Goal: Information Seeking & Learning: Find specific fact

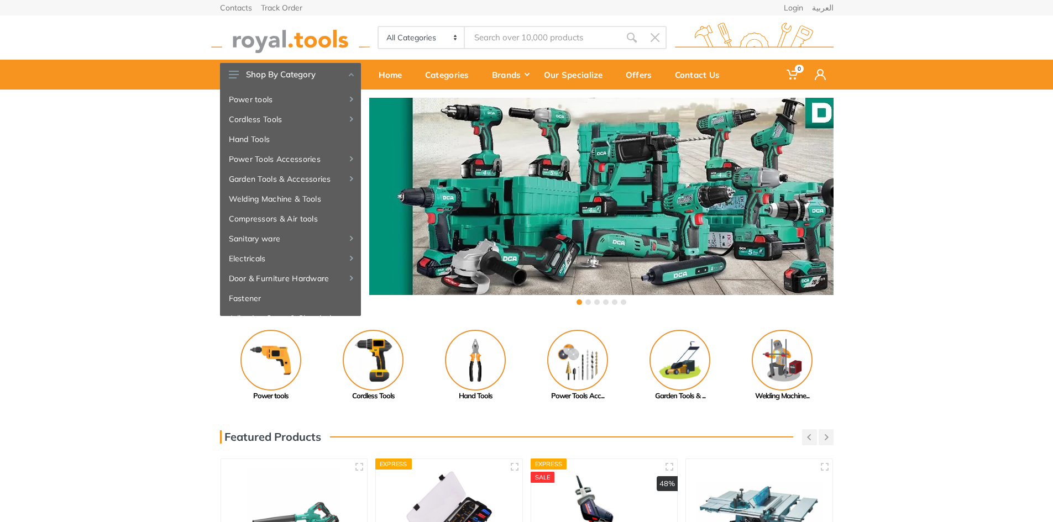
click at [139, 214] on div "‹ ›" at bounding box center [526, 203] width 1053 height 227
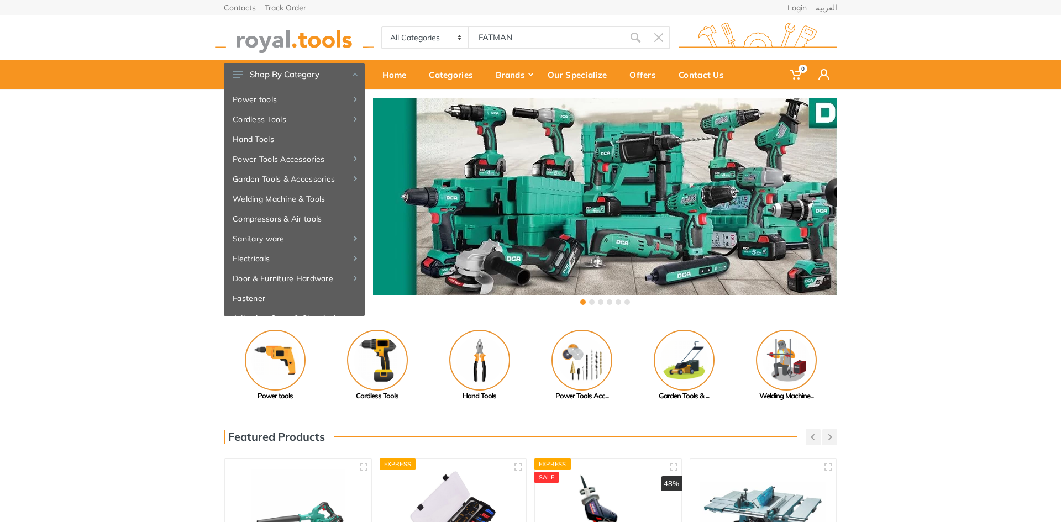
type input "FATMAN"
click at [101, 202] on div "‹ ›" at bounding box center [530, 203] width 1061 height 227
click at [631, 35] on icon "submit" at bounding box center [635, 37] width 11 height 11
click at [106, 118] on div "‹ ›" at bounding box center [530, 203] width 1061 height 227
click at [637, 41] on icon "submit" at bounding box center [635, 37] width 11 height 11
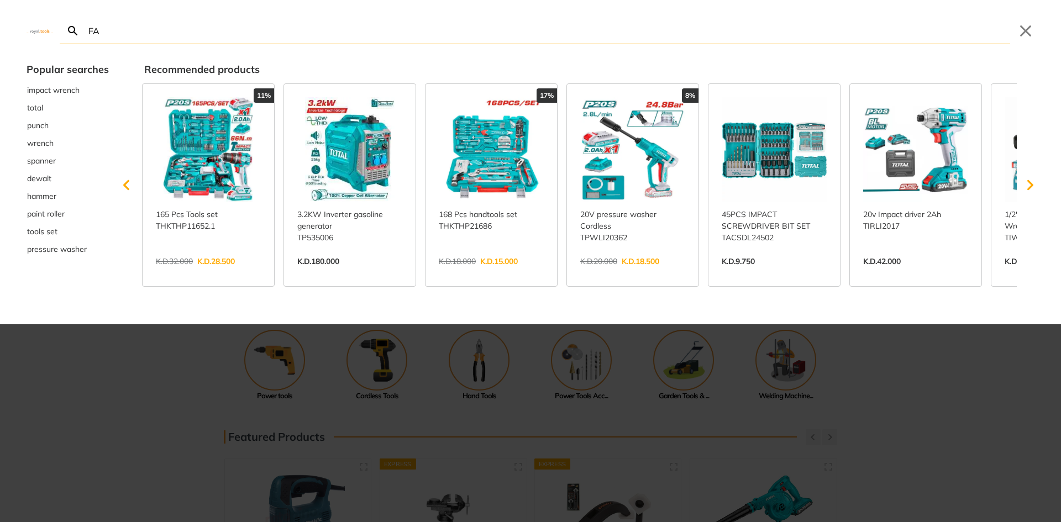
type input "FA"
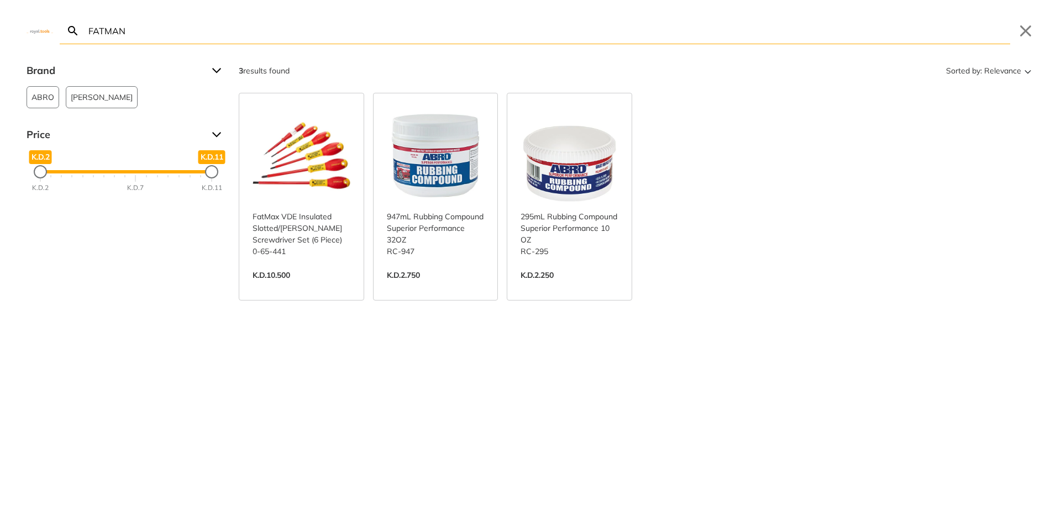
type input "FATMAN"
click at [73, 34] on icon "Search" at bounding box center [72, 30] width 13 height 13
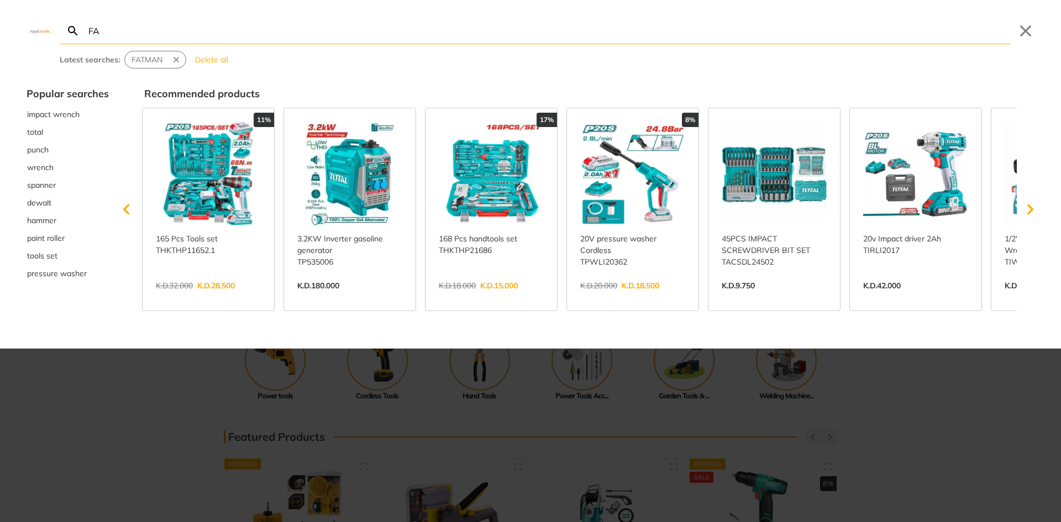
type input "FA"
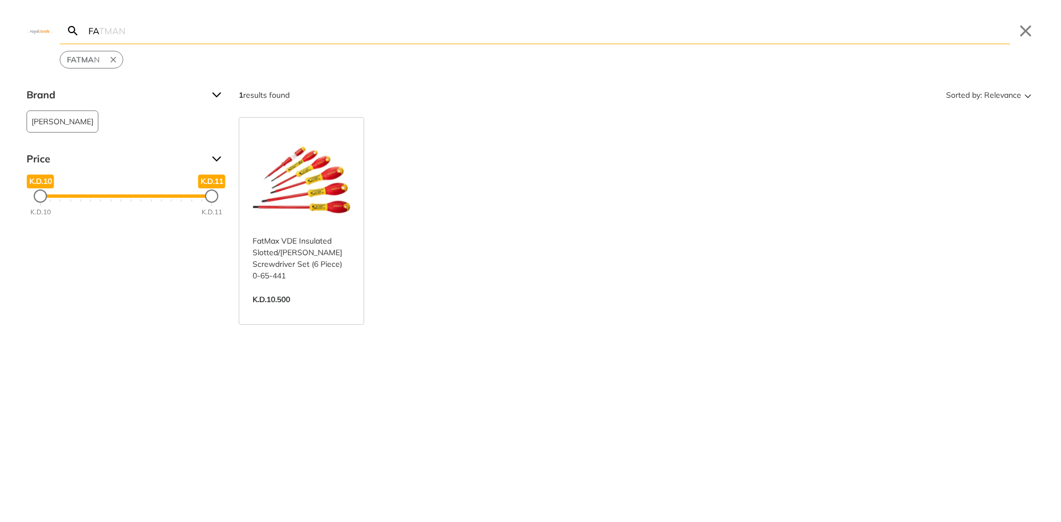
type input "F"
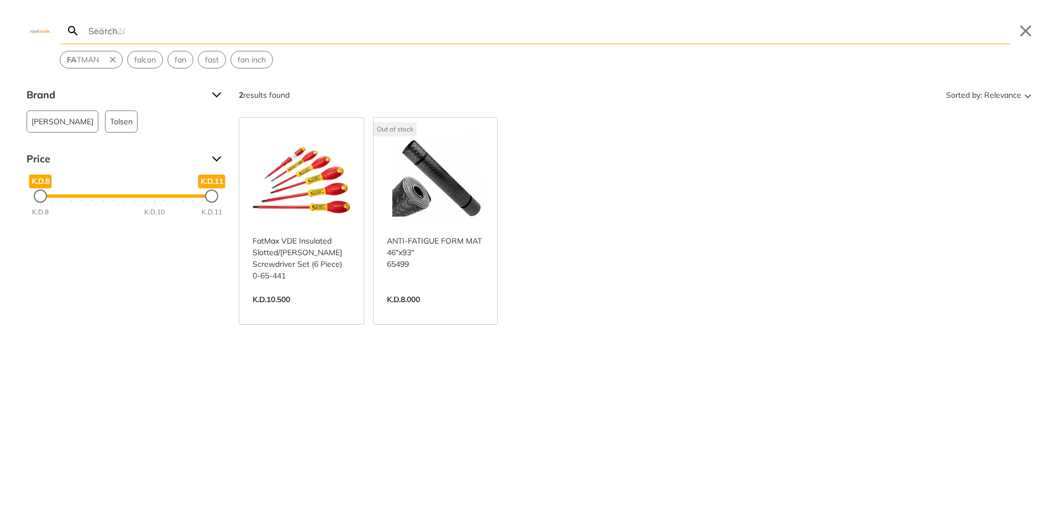
type input "F"
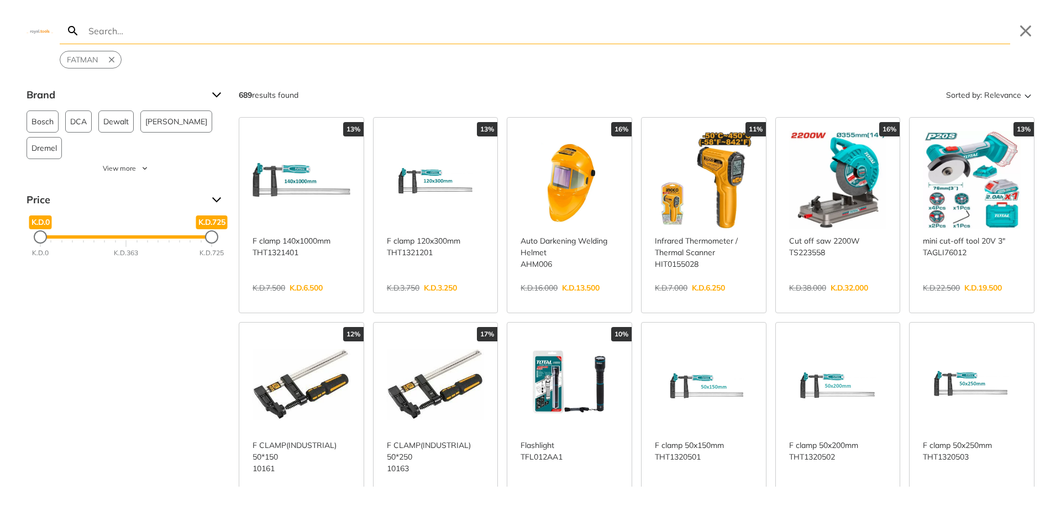
drag, startPoint x: 174, startPoint y: 32, endPoint x: 165, endPoint y: 37, distance: 10.4
click at [172, 32] on input "Search" at bounding box center [548, 31] width 924 height 26
paste input "[PERSON_NAME] Fatmax Tape Measure, 25 Feet (33-725)"
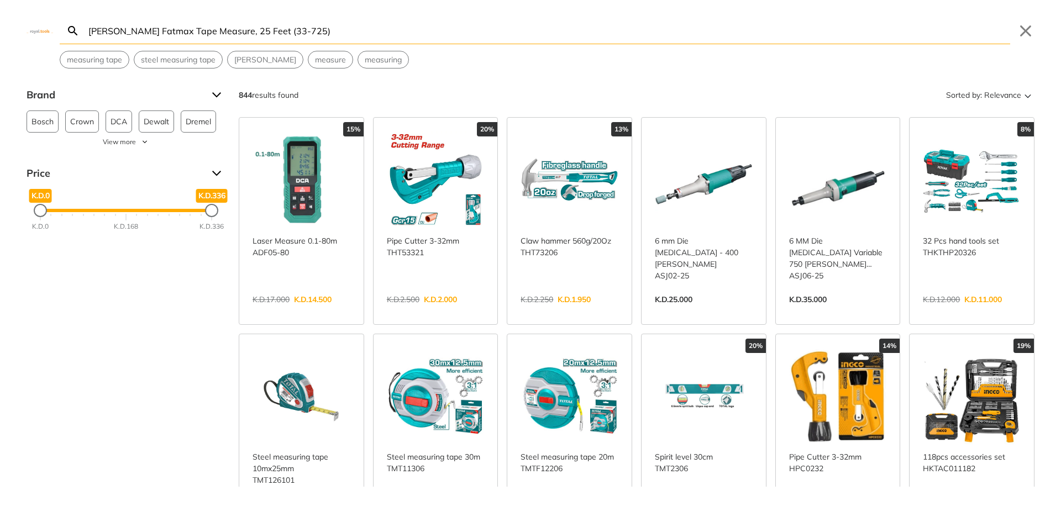
click at [323, 34] on input "[PERSON_NAME] Fatmax Tape Measure, 25 Feet (33-725)" at bounding box center [548, 31] width 924 height 26
type input "[PERSON_NAME] Fatmax Tape Measure, 25 Feet (33-725)"
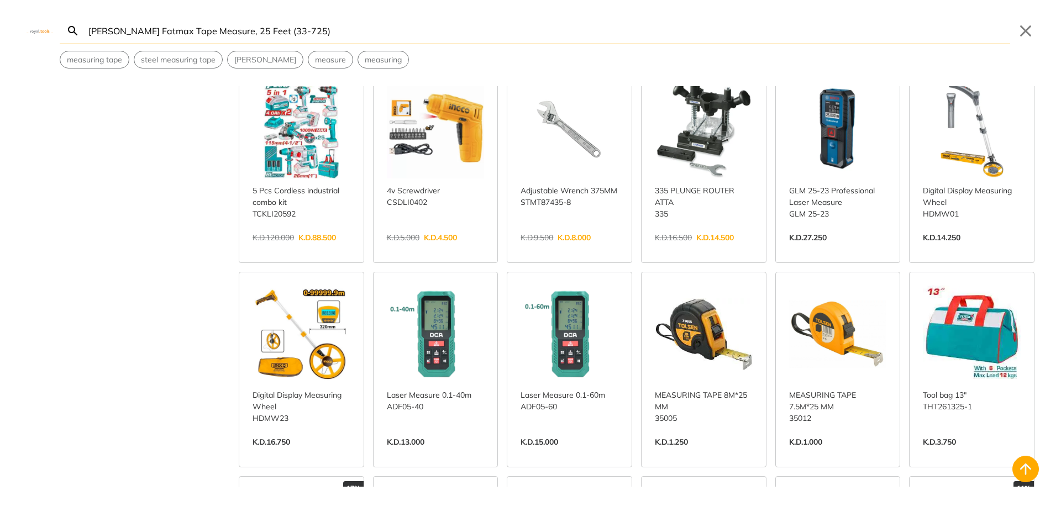
scroll to position [1326, 0]
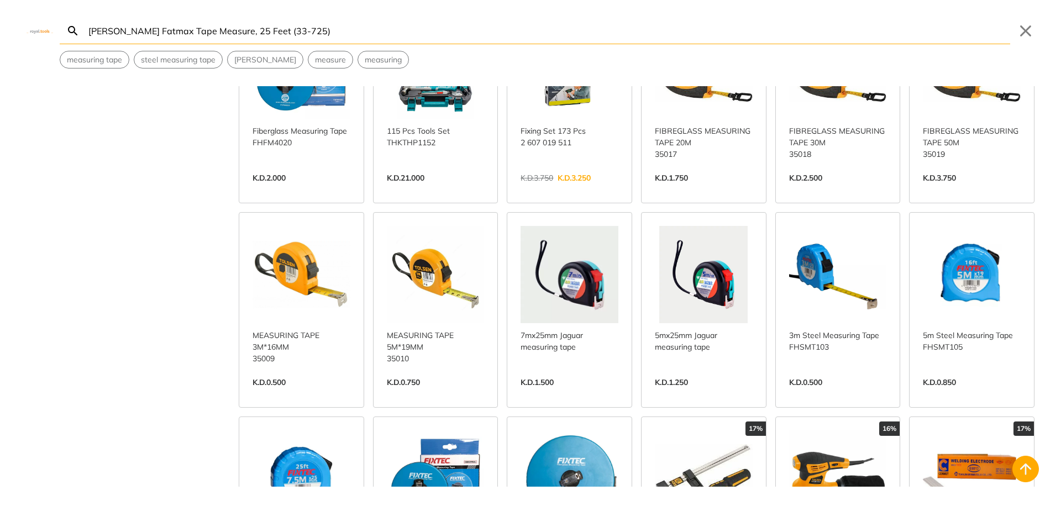
scroll to position [1990, 0]
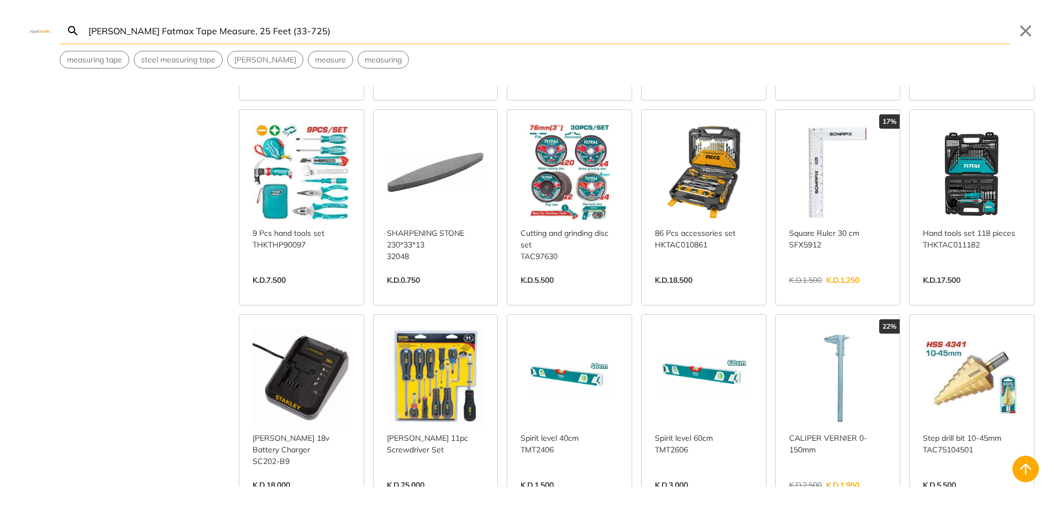
scroll to position [3095, 0]
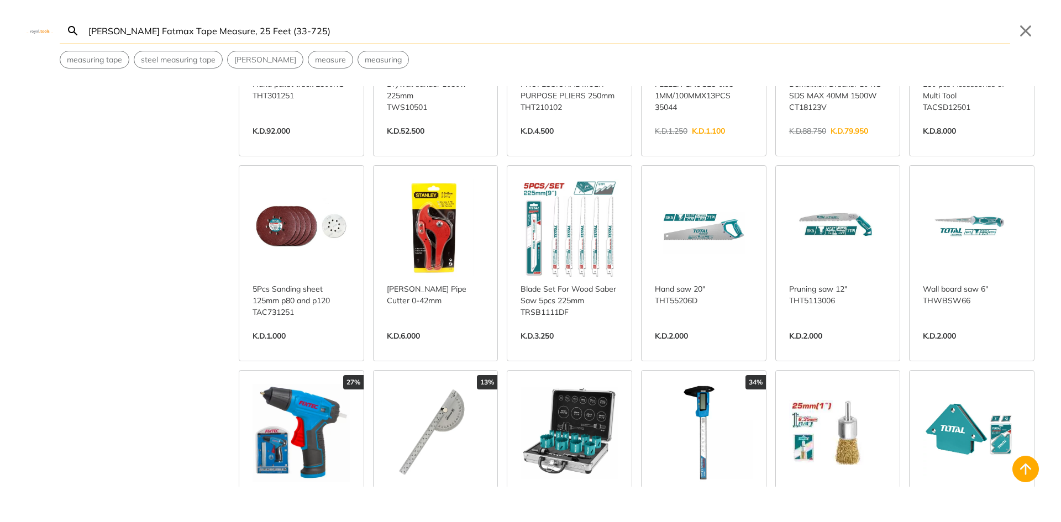
scroll to position [4312, 0]
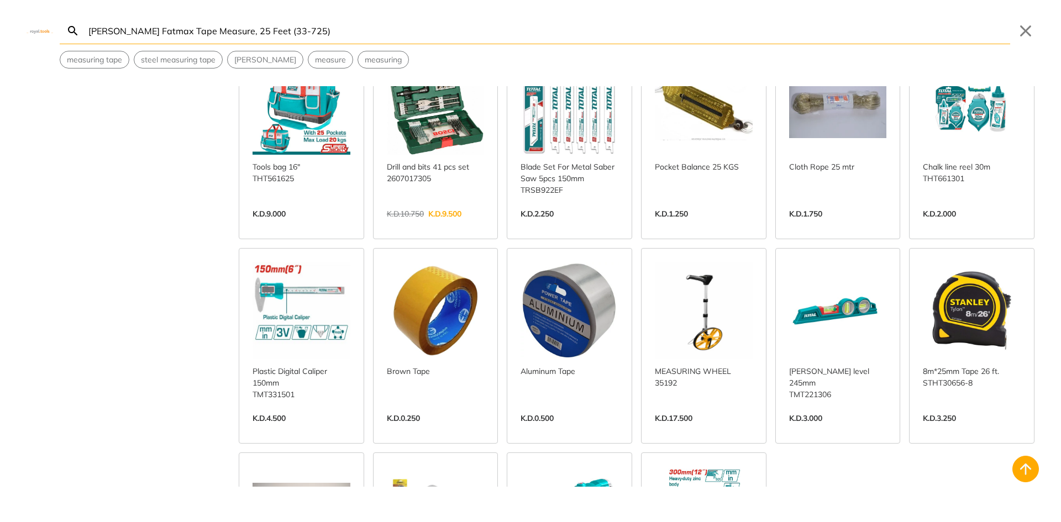
scroll to position [5252, 0]
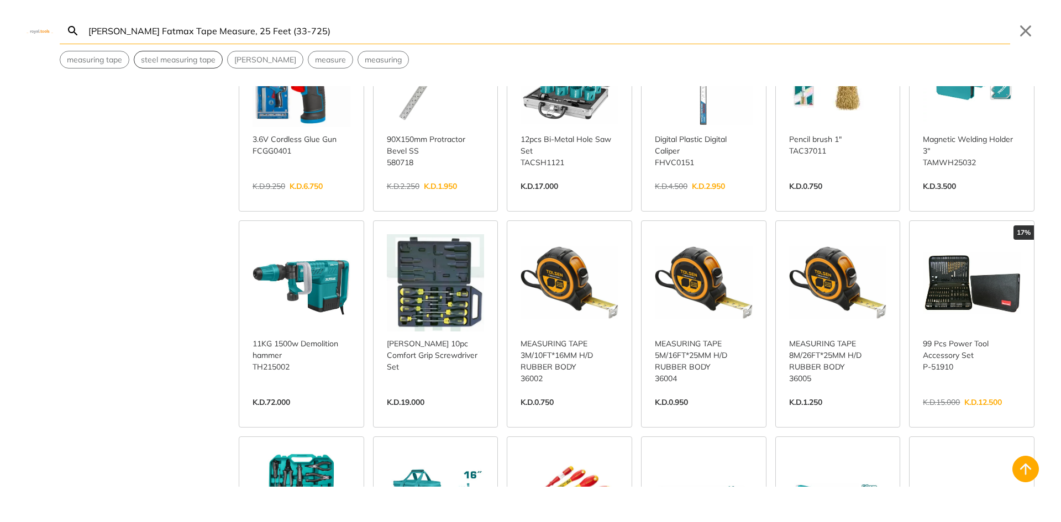
scroll to position [4312, 0]
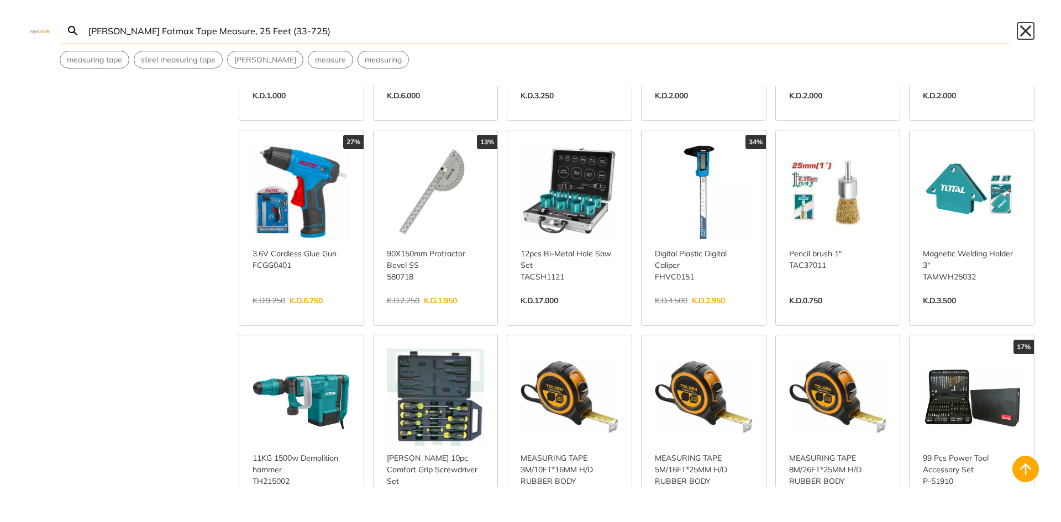
click at [1025, 39] on button "Close" at bounding box center [1026, 31] width 18 height 18
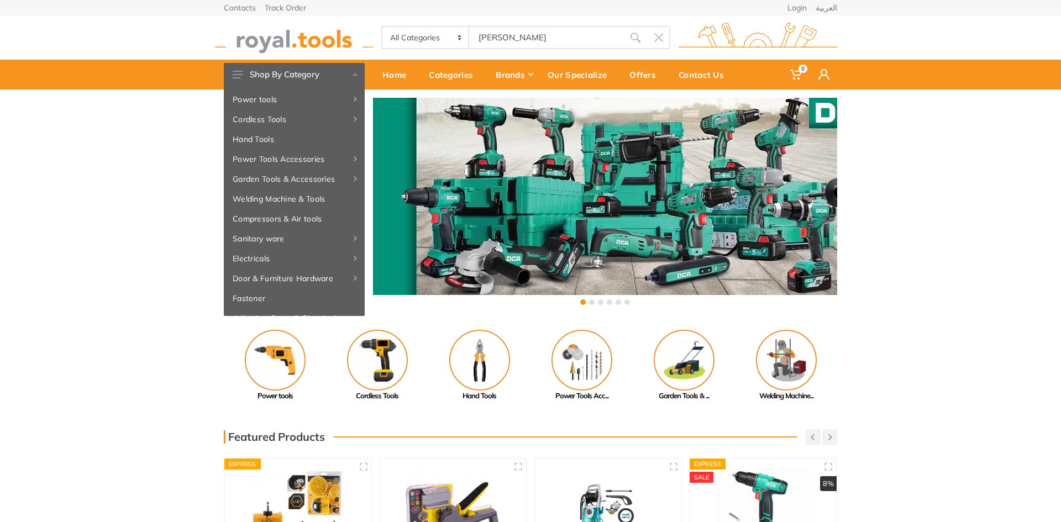
type input "[PERSON_NAME]"
click at [531, 35] on input "[PERSON_NAME]" at bounding box center [546, 37] width 155 height 23
click at [134, 183] on div "‹ ›" at bounding box center [530, 203] width 1061 height 227
